Goal: Task Accomplishment & Management: Manage account settings

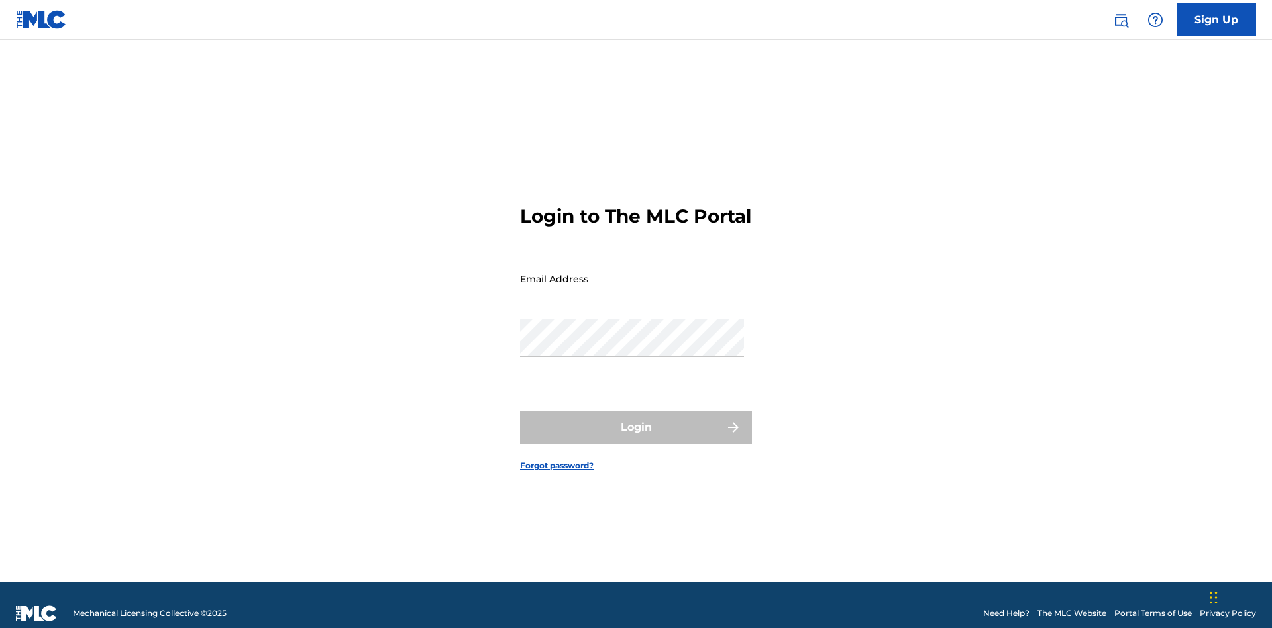
scroll to position [17, 0]
click at [632, 272] on input "Email Address" at bounding box center [632, 279] width 224 height 38
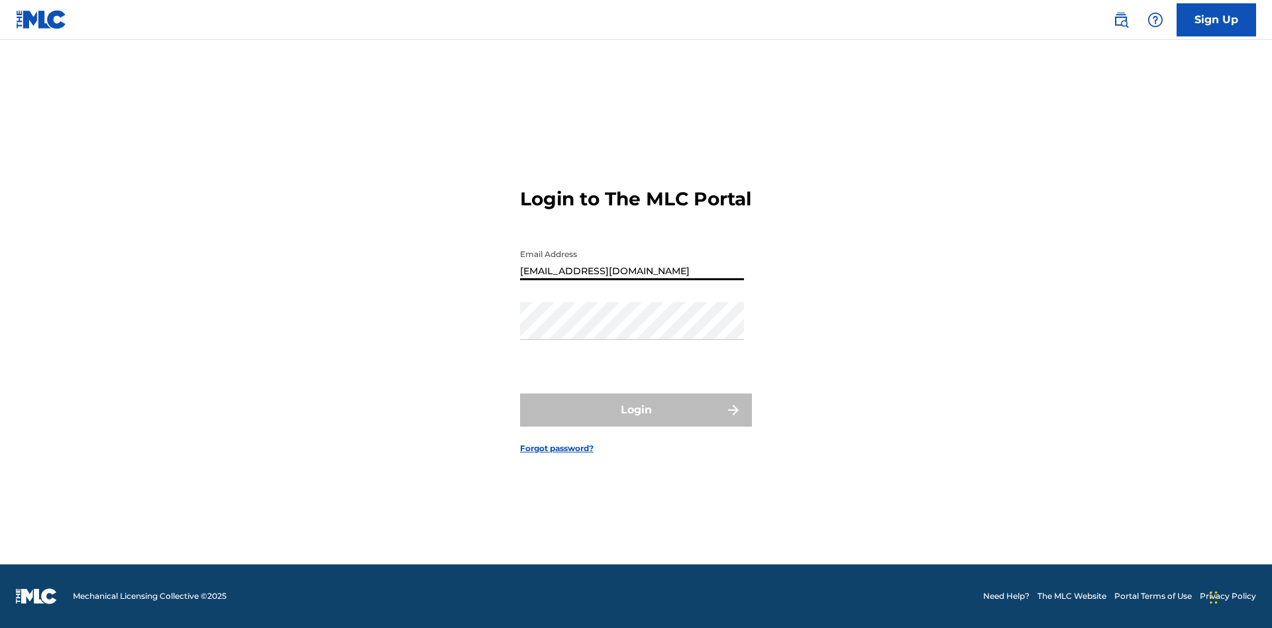
type input "[EMAIL_ADDRESS][DOMAIN_NAME]"
click at [636, 421] on button "Login" at bounding box center [636, 409] width 232 height 33
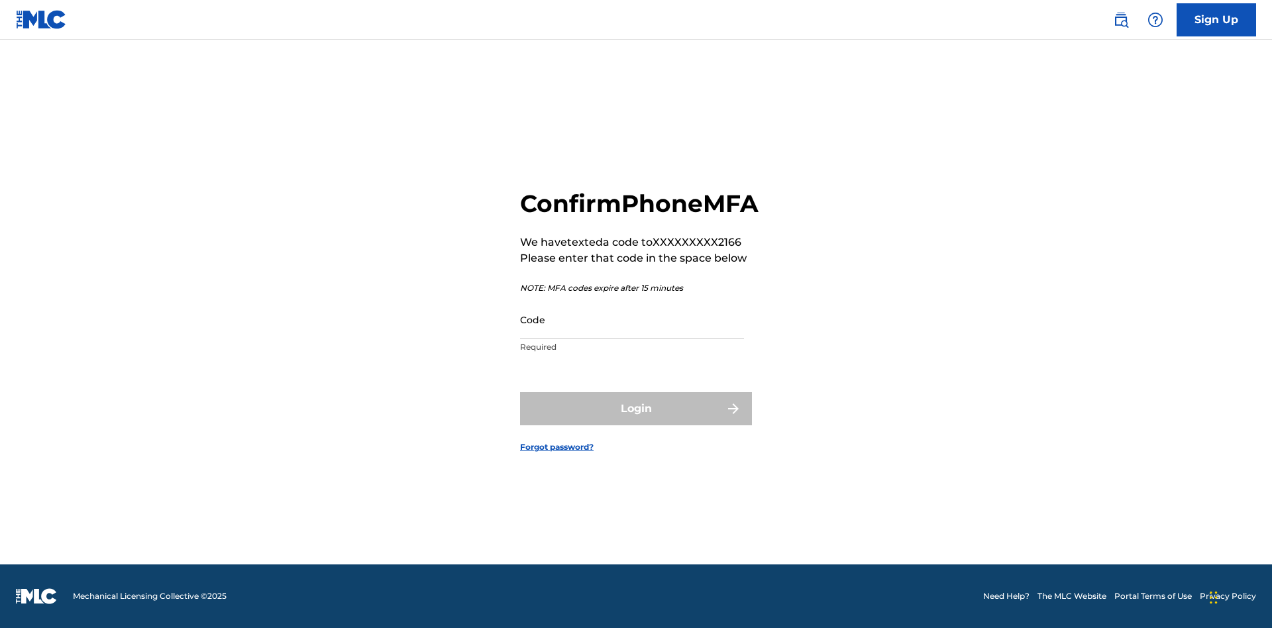
click at [632, 334] on input "Code" at bounding box center [632, 320] width 224 height 38
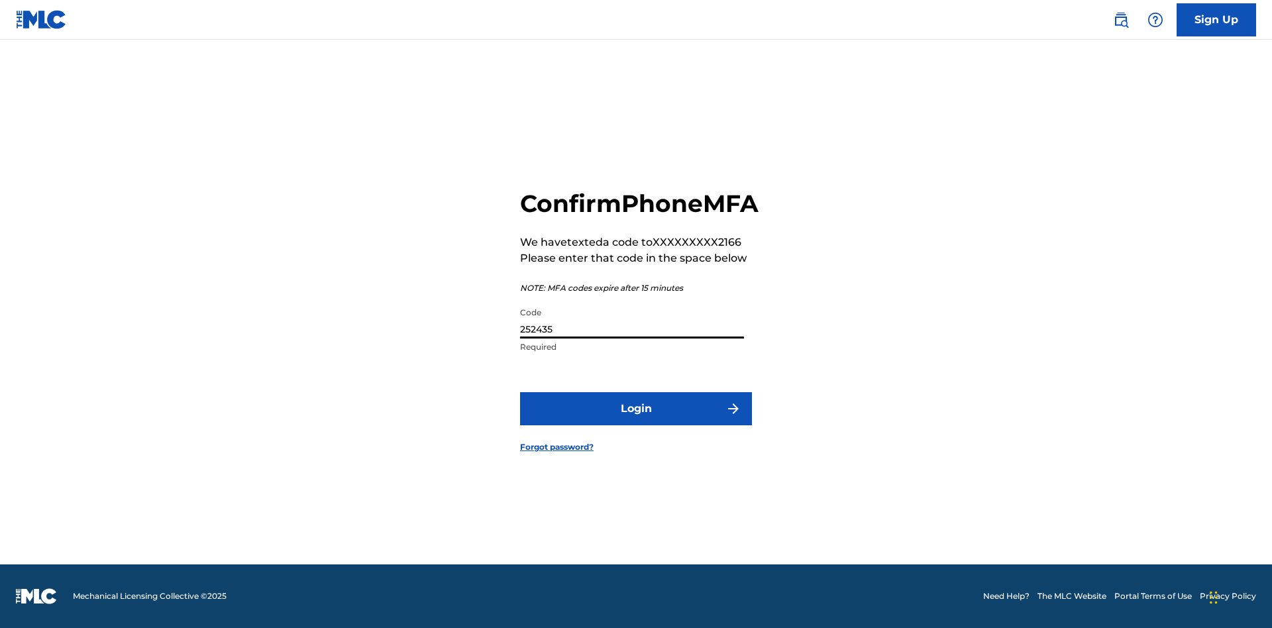
type input "252435"
click at [636, 423] on button "Login" at bounding box center [636, 408] width 232 height 33
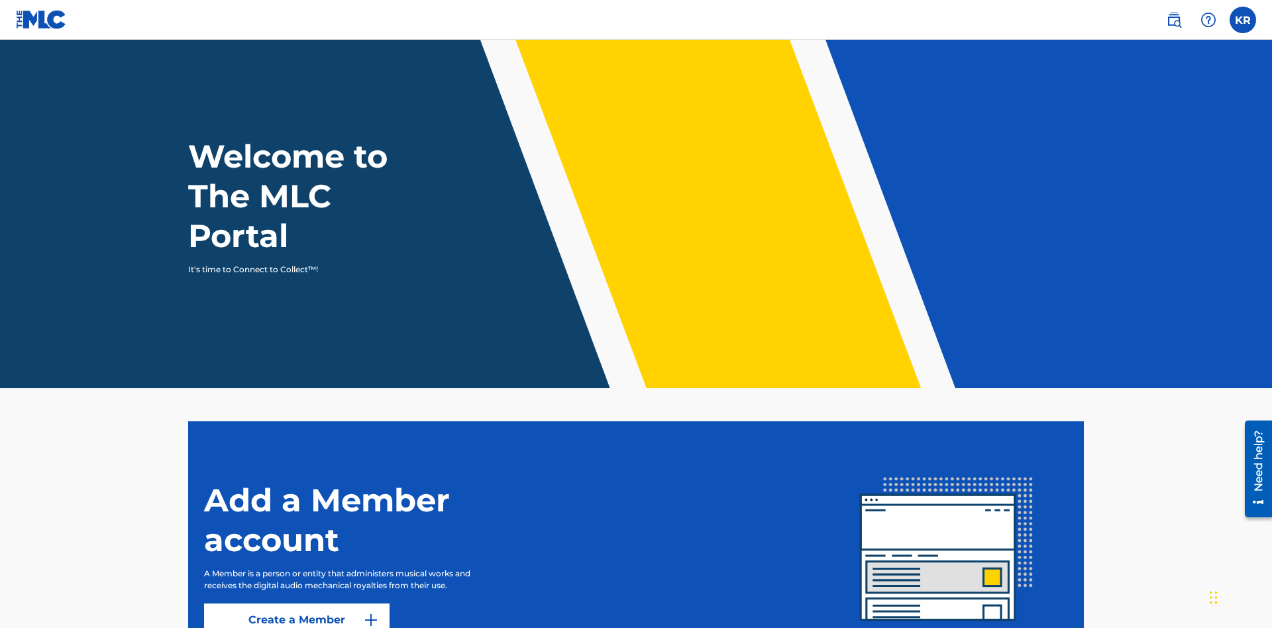
click at [1243, 19] on label at bounding box center [1242, 20] width 26 height 26
click at [1243, 20] on input "KR Krystal Ribble a564c57b-42bd-4ee8-bedb-97e8c6a04ce2@mailslurp.net Notificati…" at bounding box center [1243, 20] width 0 height 0
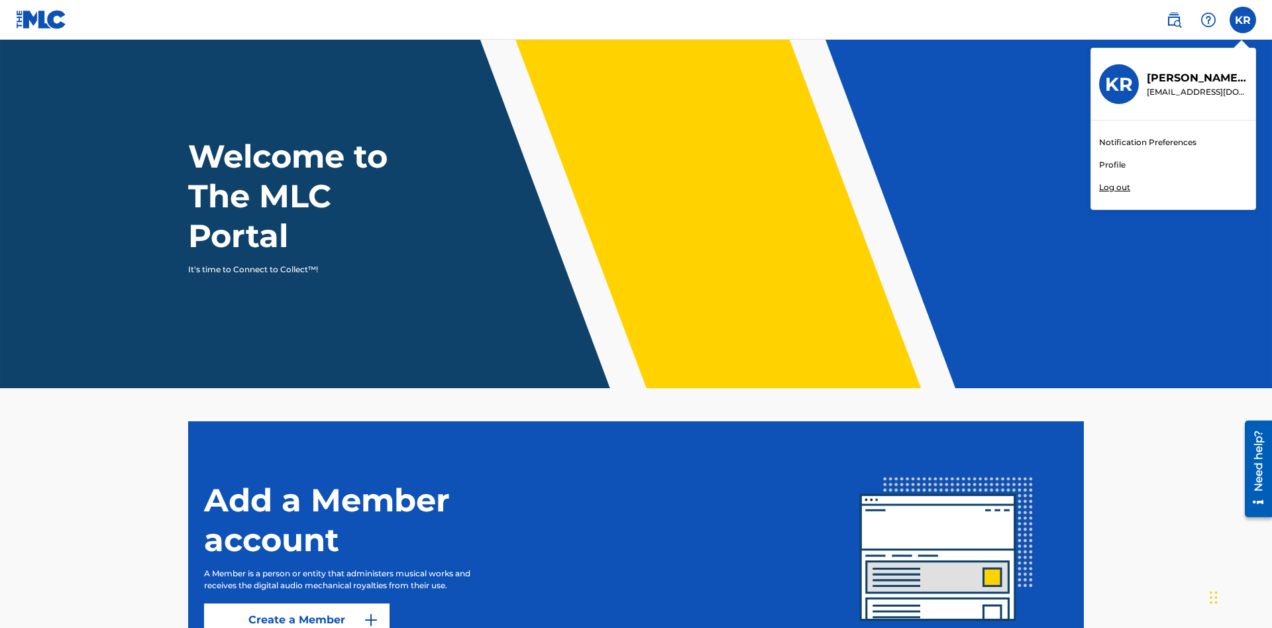
click at [1112, 165] on link "Profile" at bounding box center [1112, 165] width 26 height 12
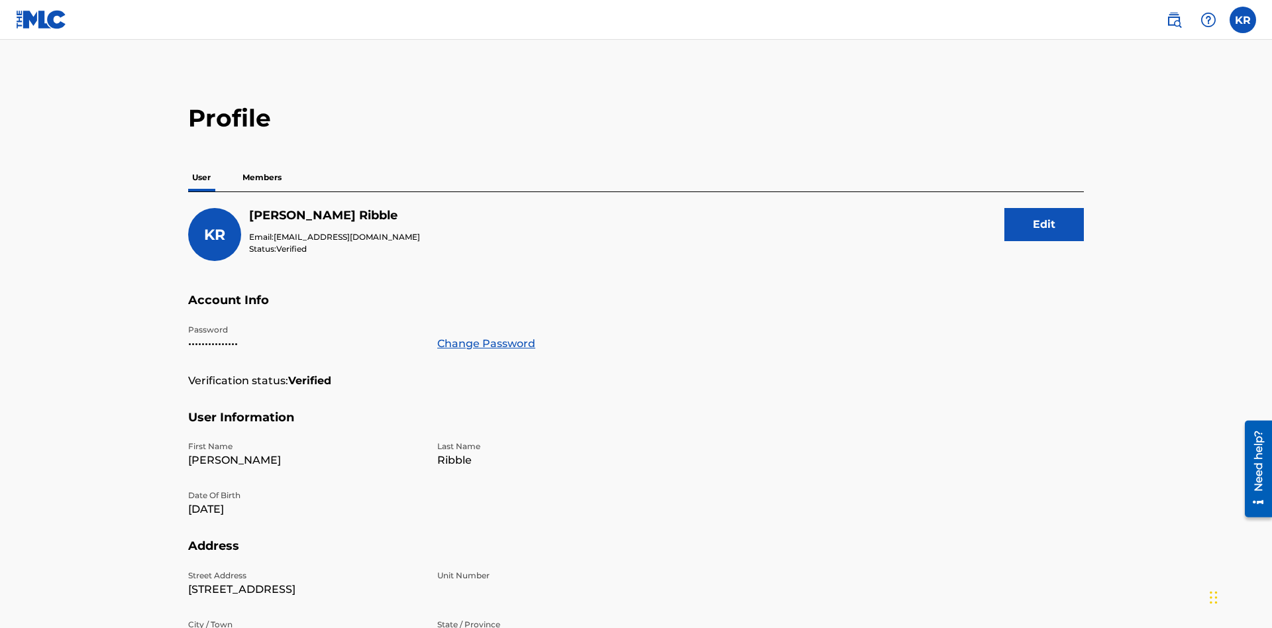
scroll to position [24, 0]
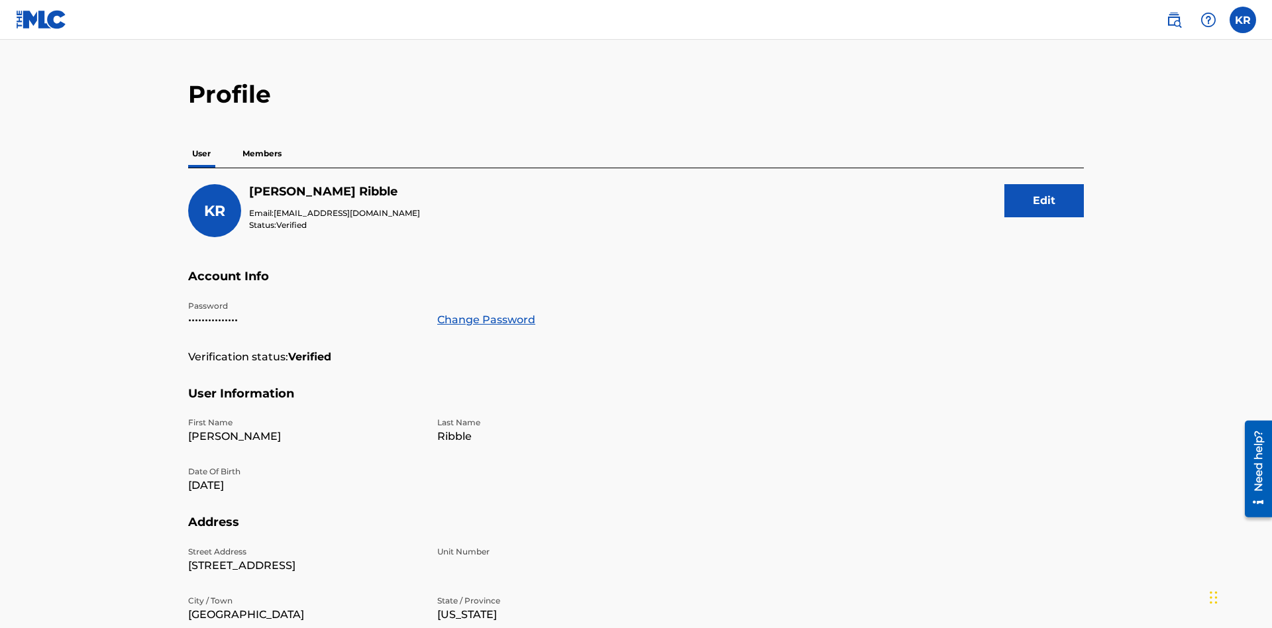
click at [486, 312] on link "Change Password" at bounding box center [486, 320] width 98 height 16
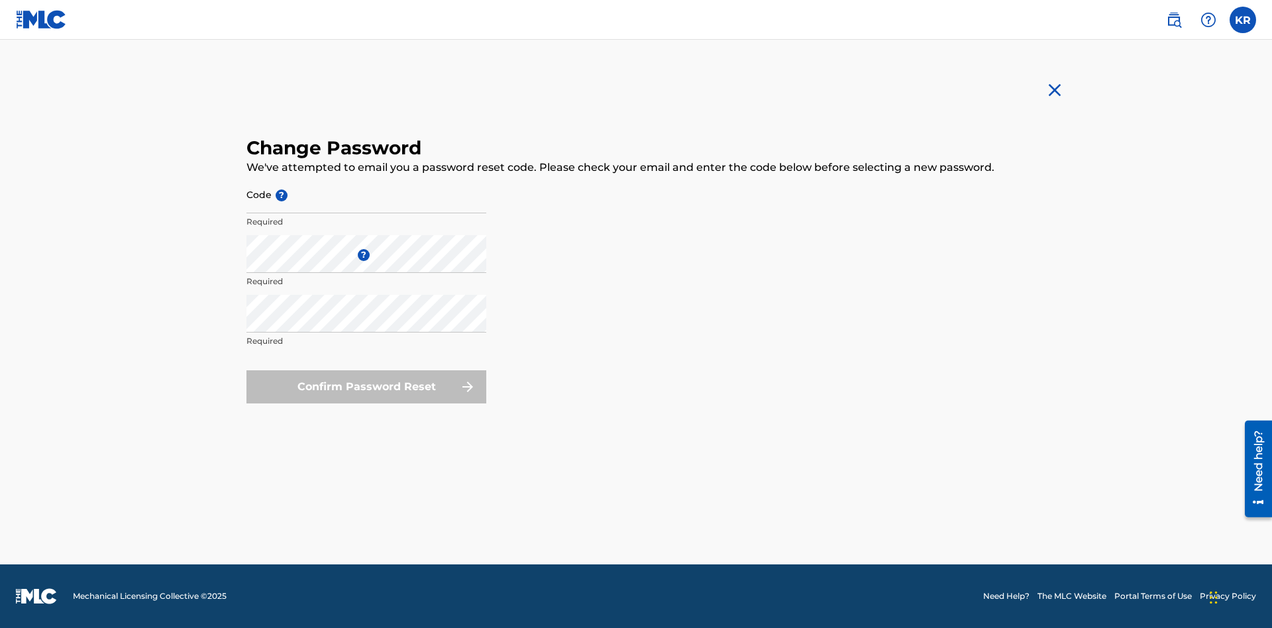
click at [366, 194] on input "Code ?" at bounding box center [366, 195] width 240 height 38
type input "e717b5676a1ea52ea0fd476ddb8c57ee"
